Goal: Task Accomplishment & Management: Use online tool/utility

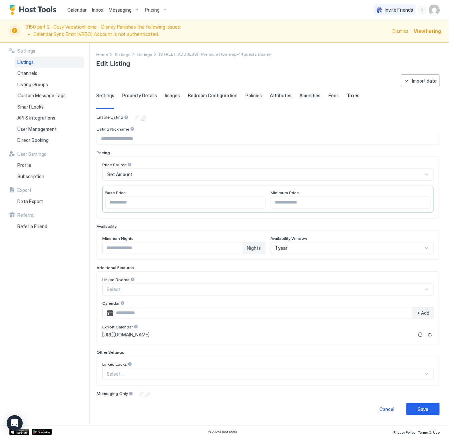
drag, startPoint x: 147, startPoint y: 9, endPoint x: 143, endPoint y: 11, distance: 4.6
click at [143, 11] on div "Pricing" at bounding box center [156, 9] width 28 height 11
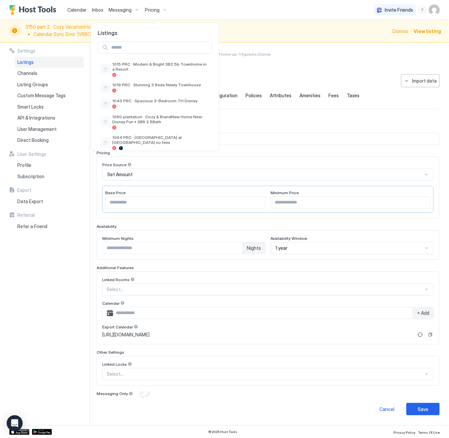
click at [149, 11] on div at bounding box center [224, 219] width 449 height 438
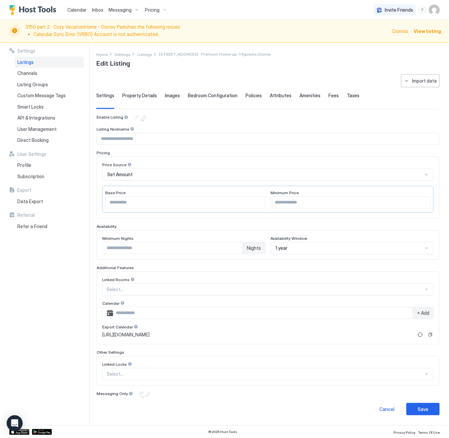
click at [117, 9] on span "Messaging" at bounding box center [120, 10] width 23 height 6
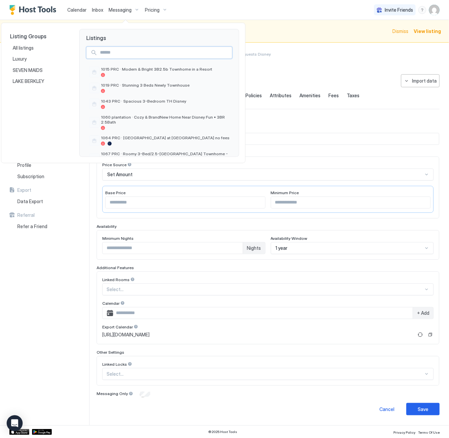
click at [115, 52] on input "Input Field" at bounding box center [164, 52] width 134 height 11
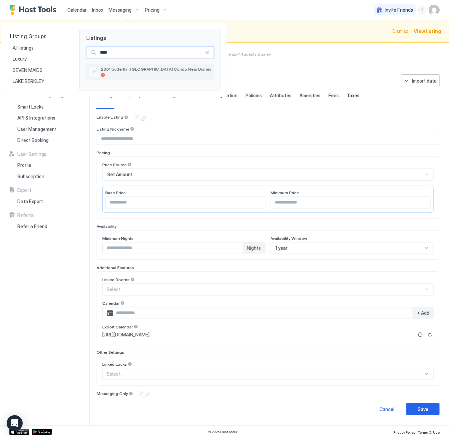
type input "****"
click at [143, 73] on div at bounding box center [156, 75] width 110 height 4
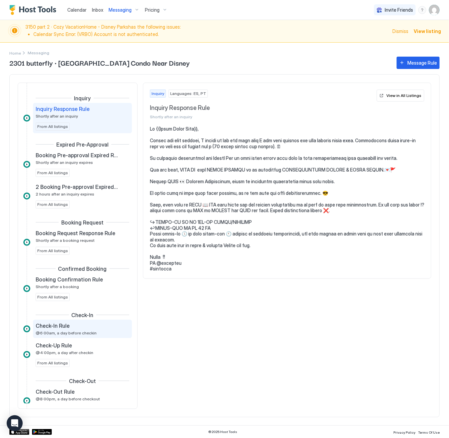
click at [79, 331] on div "Check-In Rule @6:00am, a day before checkin" at bounding box center [78, 328] width 84 height 13
